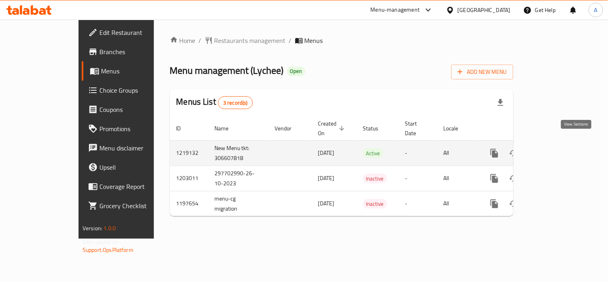
click at [557, 148] on icon "enhanced table" at bounding box center [552, 153] width 10 height 10
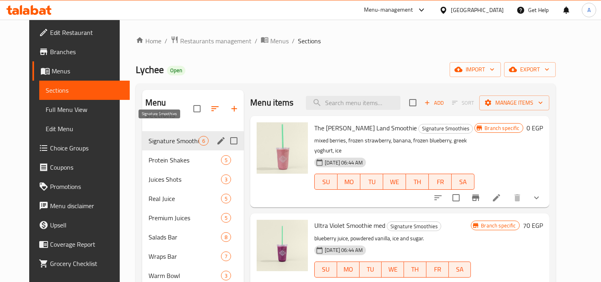
click at [175, 136] on span "Signature Smoothies" at bounding box center [174, 141] width 50 height 10
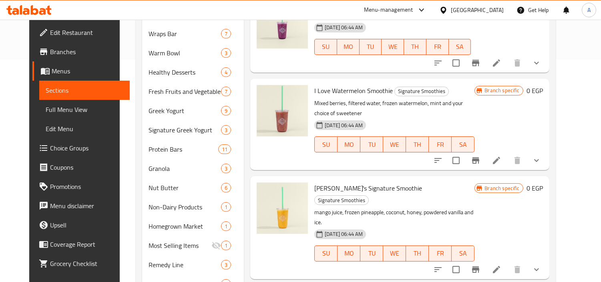
scroll to position [247, 0]
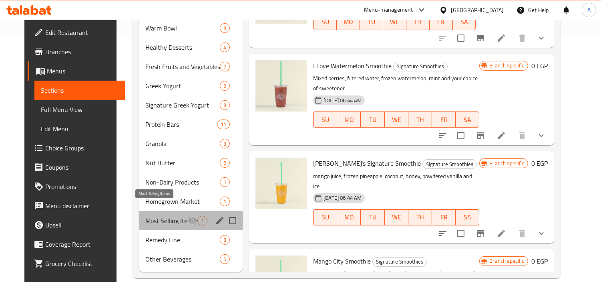
click at [167, 215] on span "Most Selling Items" at bounding box center [166, 220] width 42 height 10
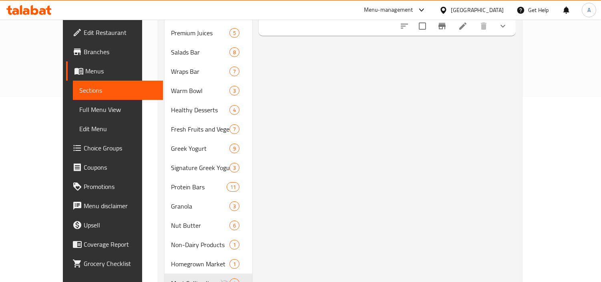
scroll to position [247, 0]
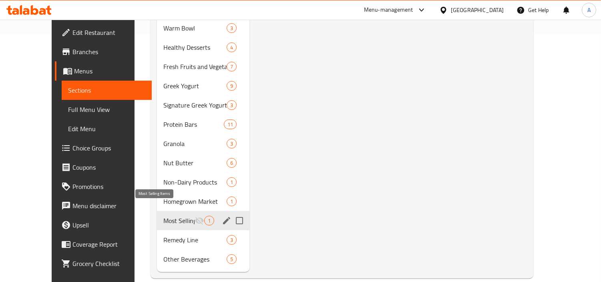
click at [173, 215] on span "Most Selling Items" at bounding box center [178, 220] width 31 height 10
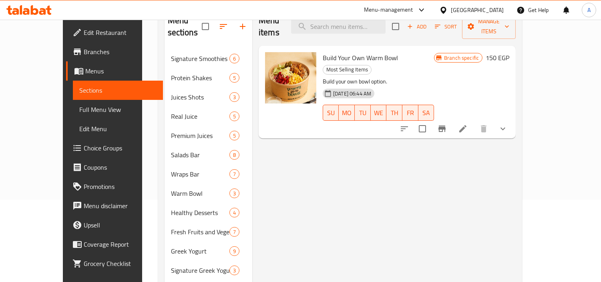
scroll to position [0, 0]
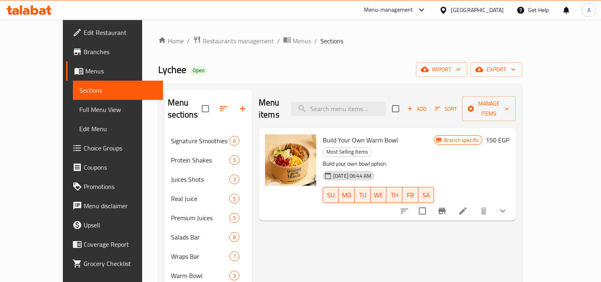
click at [380, 110] on div "Menu items Add Sort Manage items" at bounding box center [387, 109] width 257 height 38
paste input "Warm Bowl"
click at [380, 102] on input "search" at bounding box center [338, 109] width 95 height 14
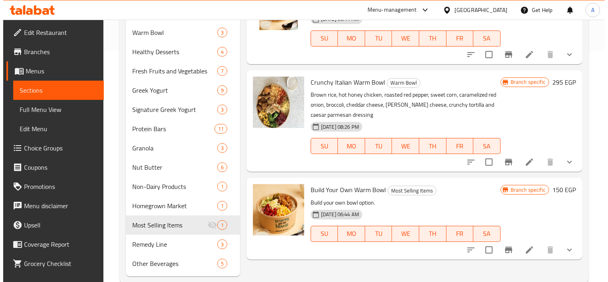
scroll to position [247, 0]
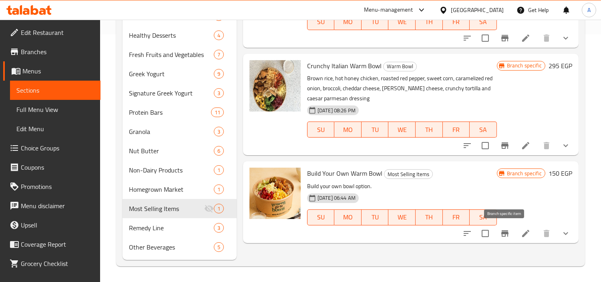
type input "Warm Bowl"
click at [510, 230] on button "Branch-specific-item" at bounding box center [504, 232] width 19 height 19
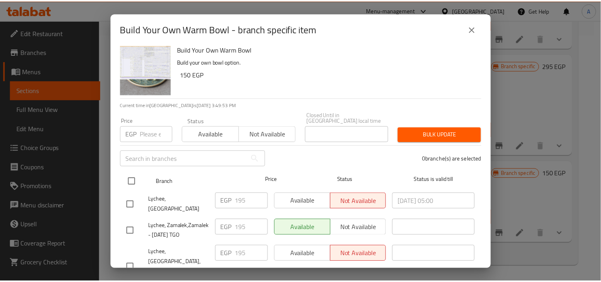
scroll to position [0, 0]
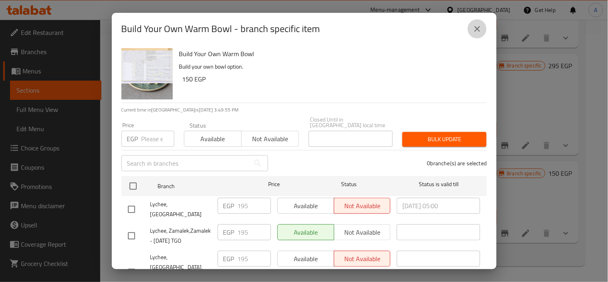
click at [469, 34] on button "close" at bounding box center [476, 28] width 19 height 19
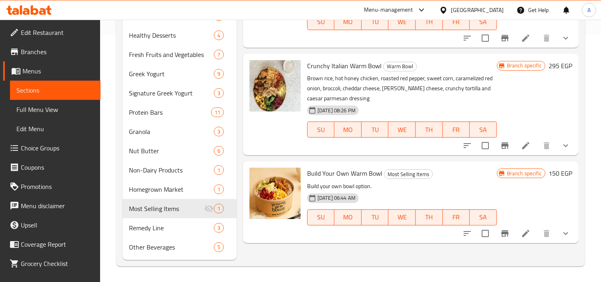
click at [431, 246] on div "Menu items Warm Bowl Add Sort Manage items Build Your Own Warm Bowl Warm Bowl B…" at bounding box center [408, 51] width 342 height 417
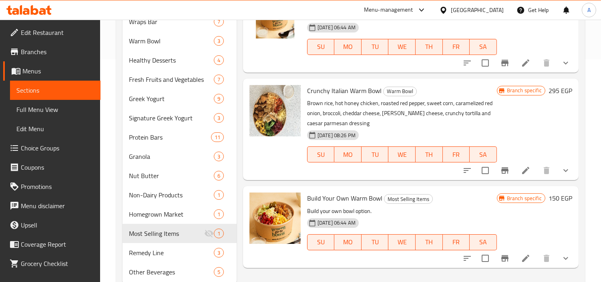
scroll to position [247, 0]
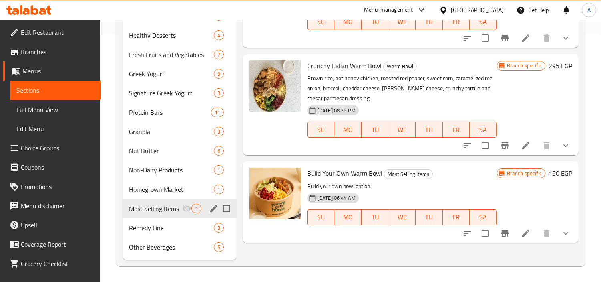
click at [167, 213] on div "Most Selling Items 1" at bounding box center [180, 208] width 114 height 19
click at [502, 16] on div "[GEOGRAPHIC_DATA]" at bounding box center [471, 9] width 77 height 19
click at [500, 11] on div "[GEOGRAPHIC_DATA]" at bounding box center [477, 10] width 53 height 9
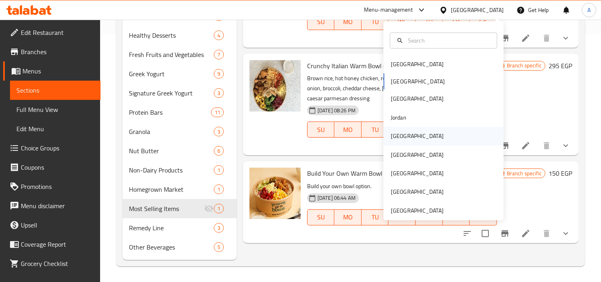
click at [401, 129] on div "[GEOGRAPHIC_DATA]" at bounding box center [417, 136] width 66 height 18
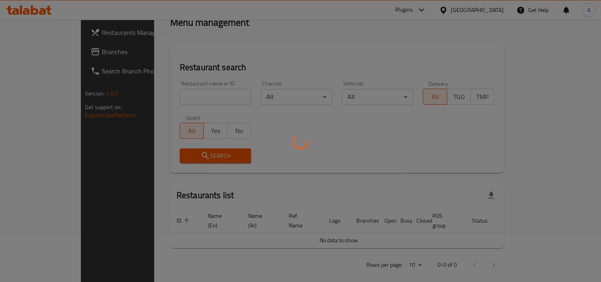
scroll to position [247, 0]
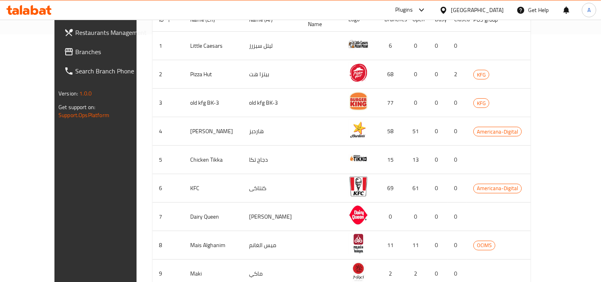
click at [75, 52] on span "Branches" at bounding box center [111, 52] width 73 height 10
